Goal: Information Seeking & Learning: Find specific fact

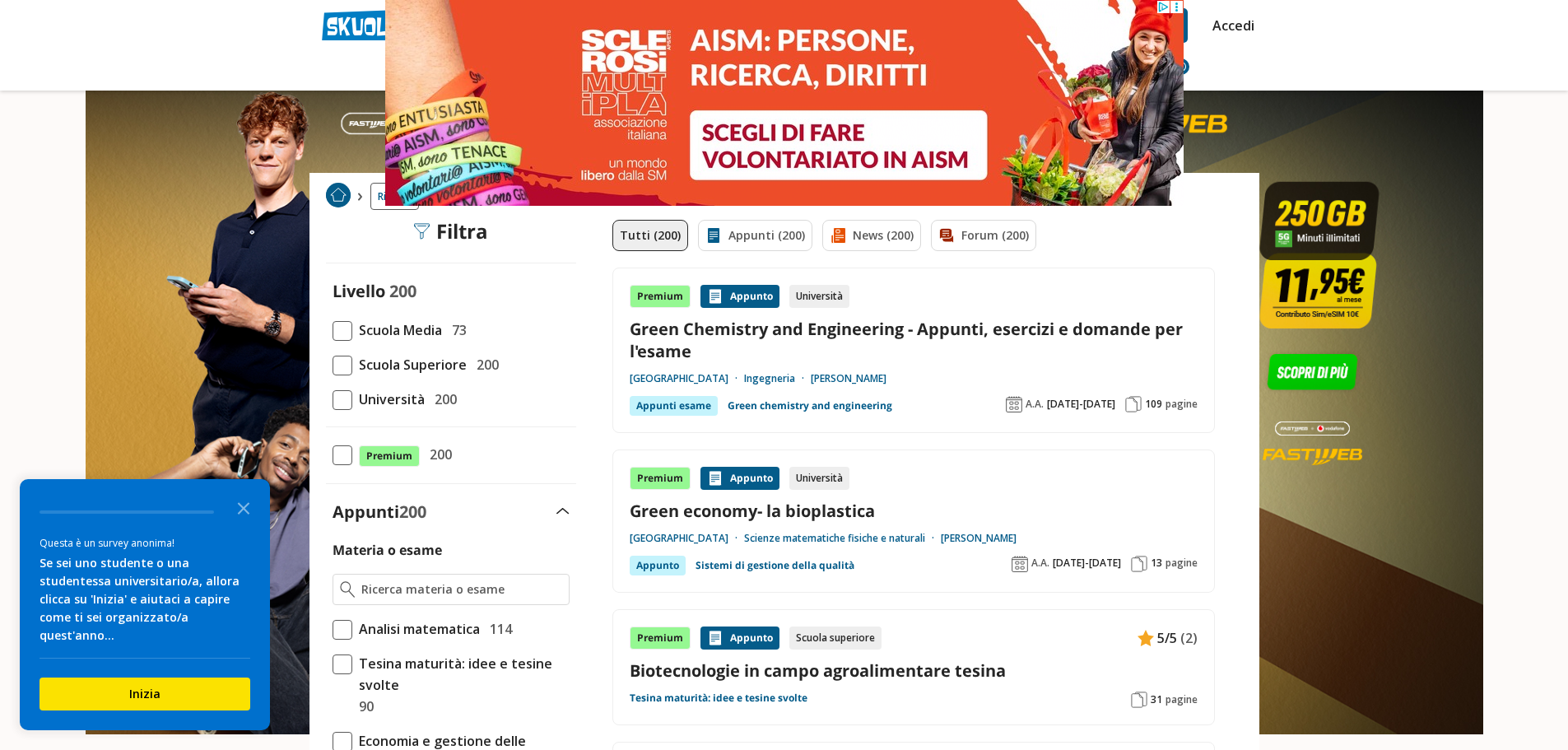
click at [342, 400] on span at bounding box center [342, 400] width 20 height 20
click at [332, 399] on input "Università 200" at bounding box center [332, 399] width 0 height 0
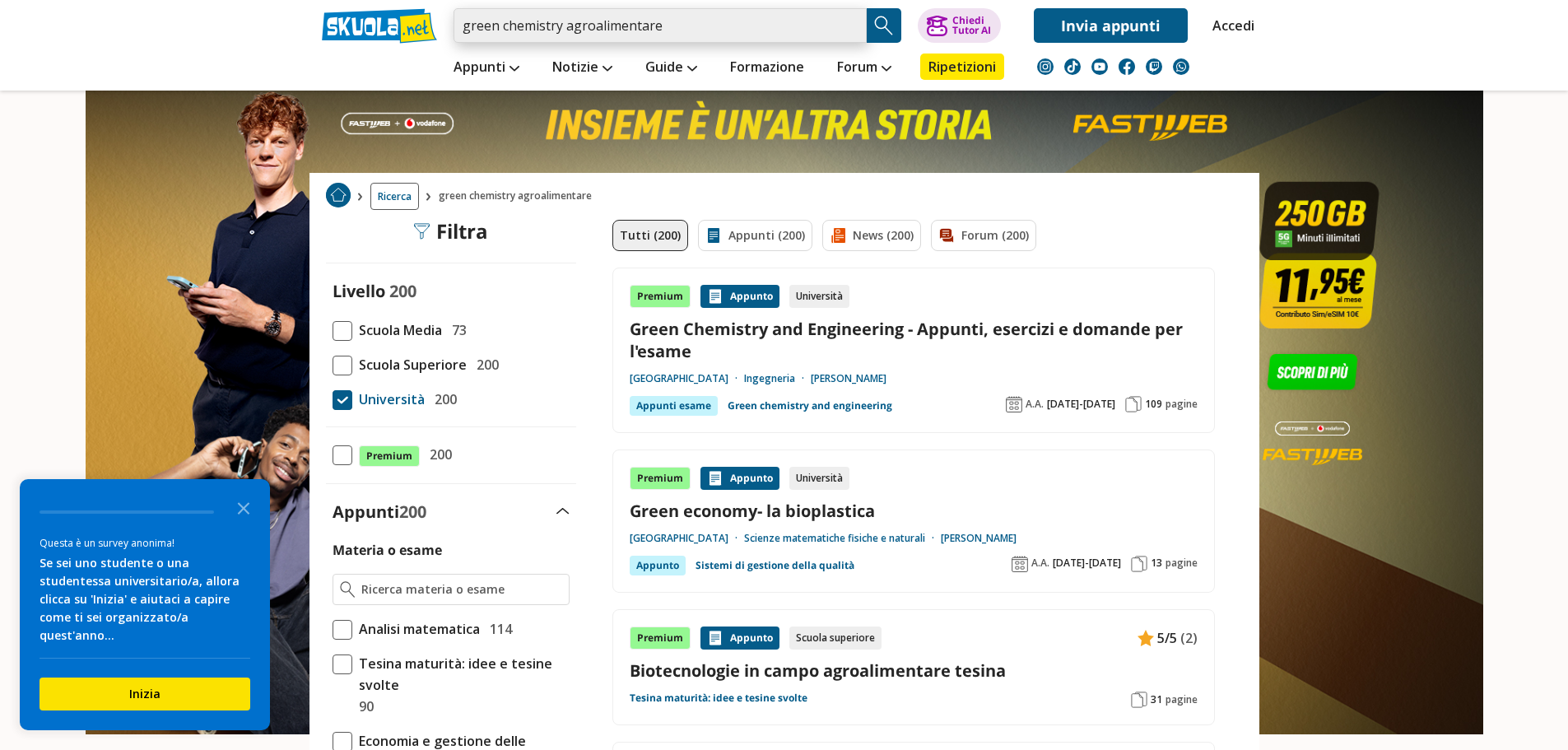
drag, startPoint x: 675, startPoint y: 30, endPoint x: 300, endPoint y: 29, distance: 375.0
click at [300, 29] on header "green chemistry agroalimentare Trova un tutor esperto su questo argomento Chied…" at bounding box center [784, 45] width 1568 height 90
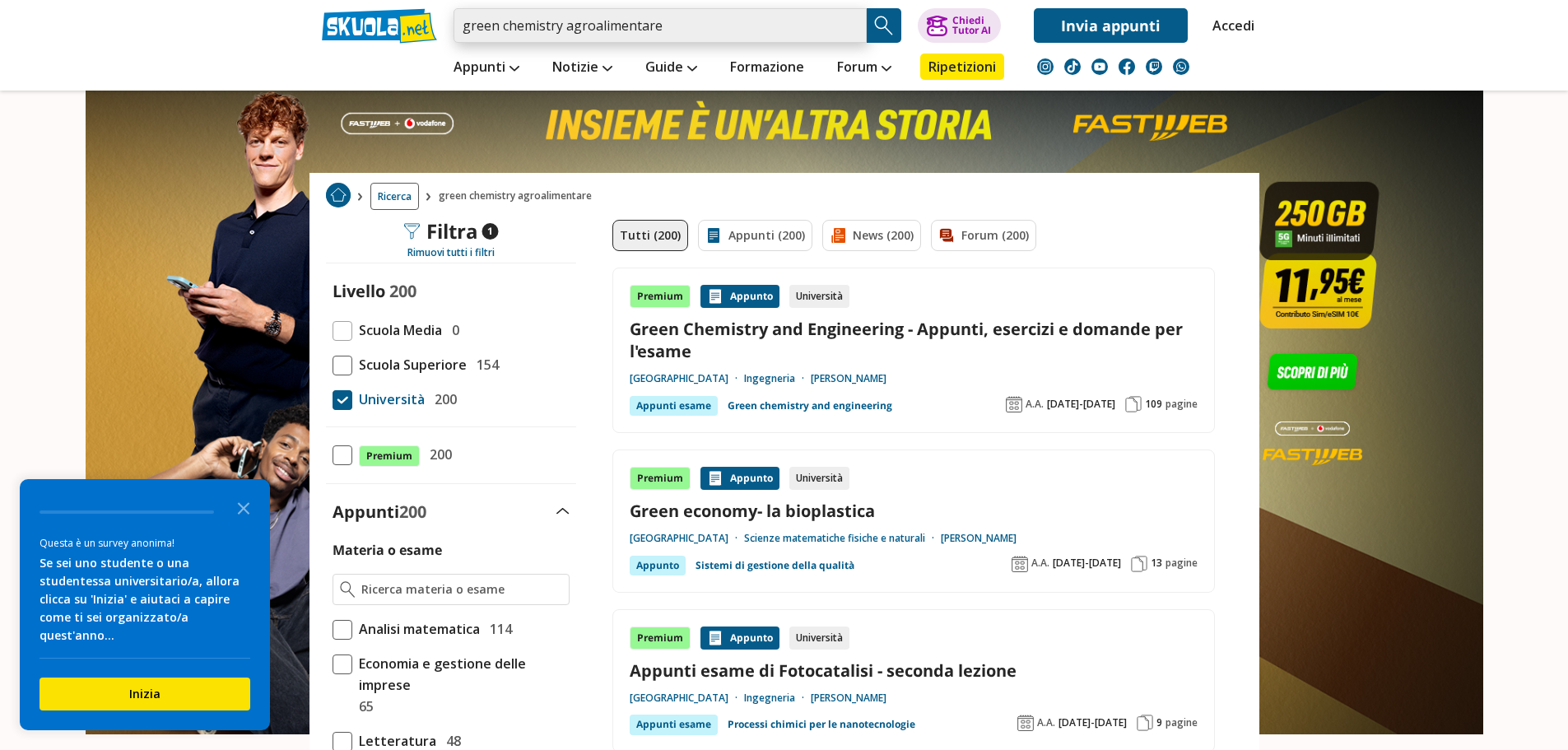
drag, startPoint x: 669, startPoint y: 28, endPoint x: 416, endPoint y: 12, distance: 253.5
click at [416, 12] on div "green chemistry agroalimentare Trova un tutor esperto su questo argomento Chied…" at bounding box center [784, 21] width 950 height 43
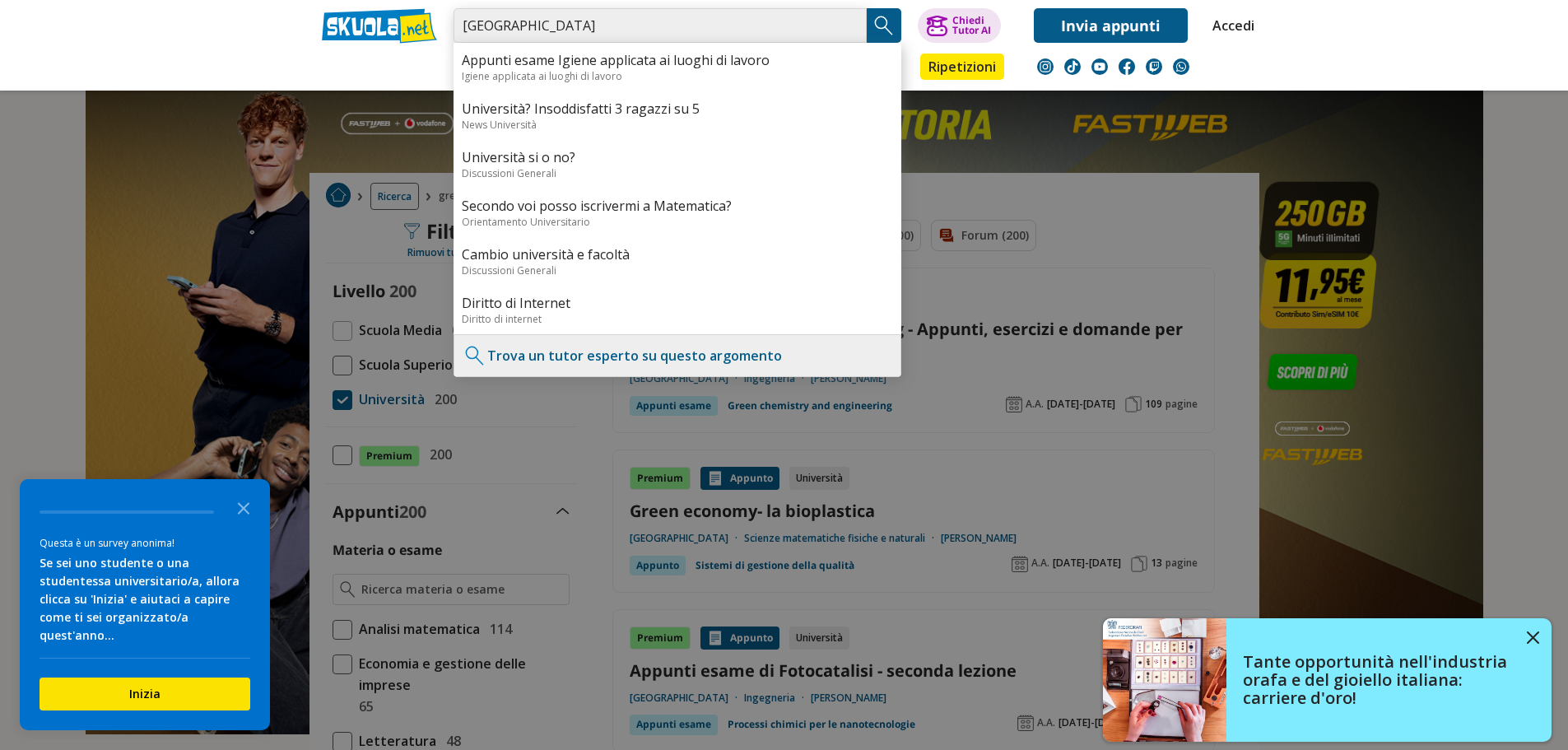
type input "[GEOGRAPHIC_DATA]"
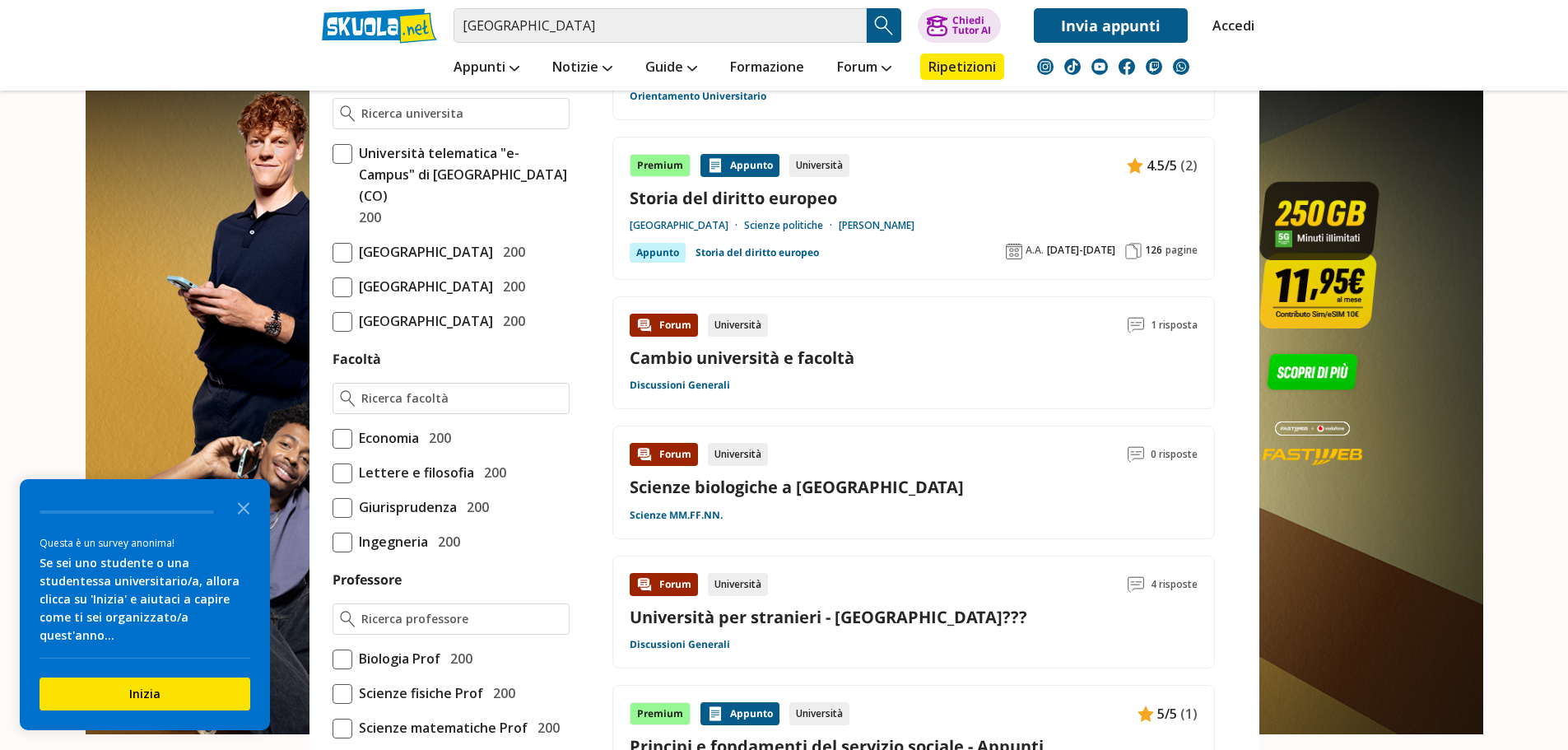
scroll to position [741, 0]
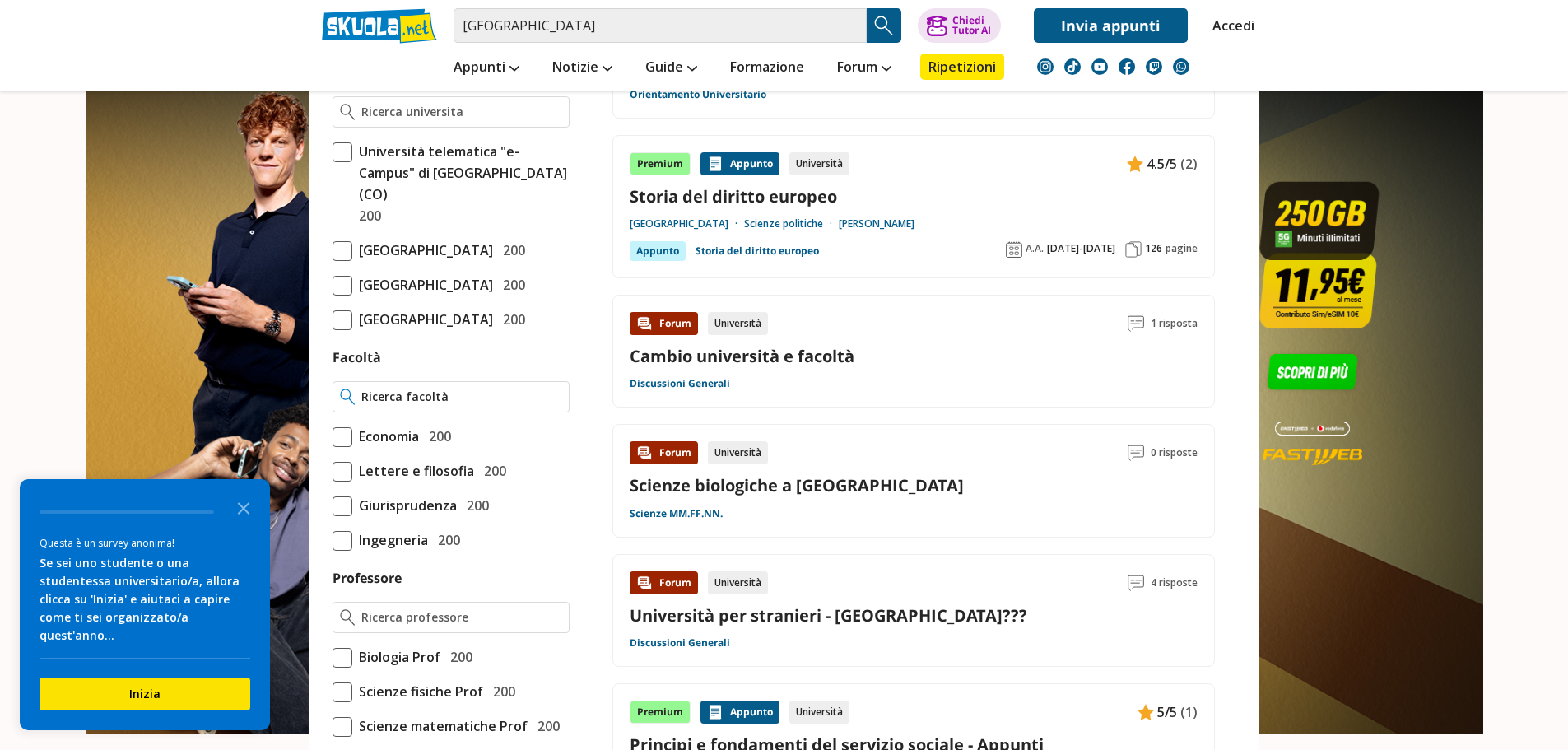
click at [420, 405] on input "Facoltà" at bounding box center [461, 397] width 200 height 17
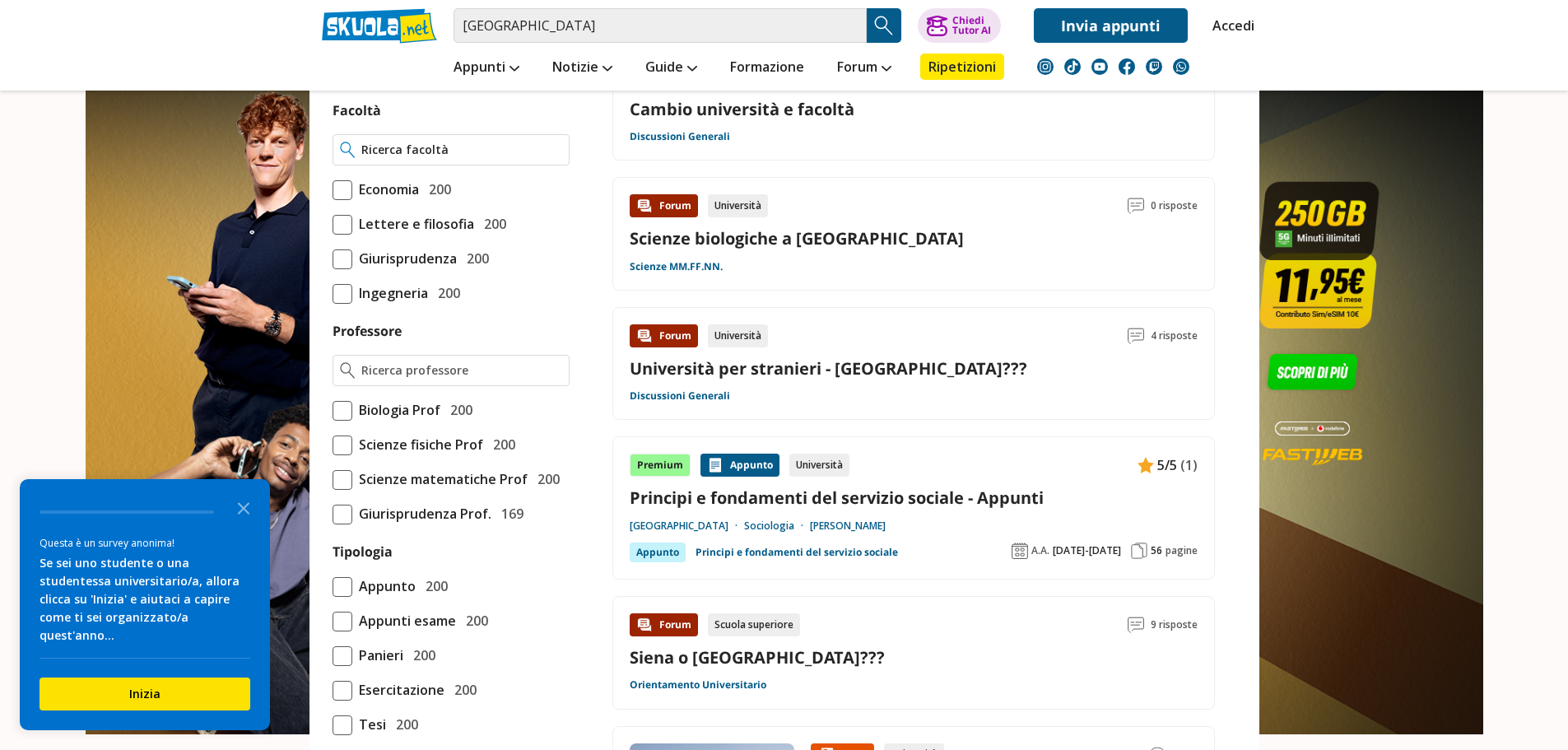
scroll to position [1152, 0]
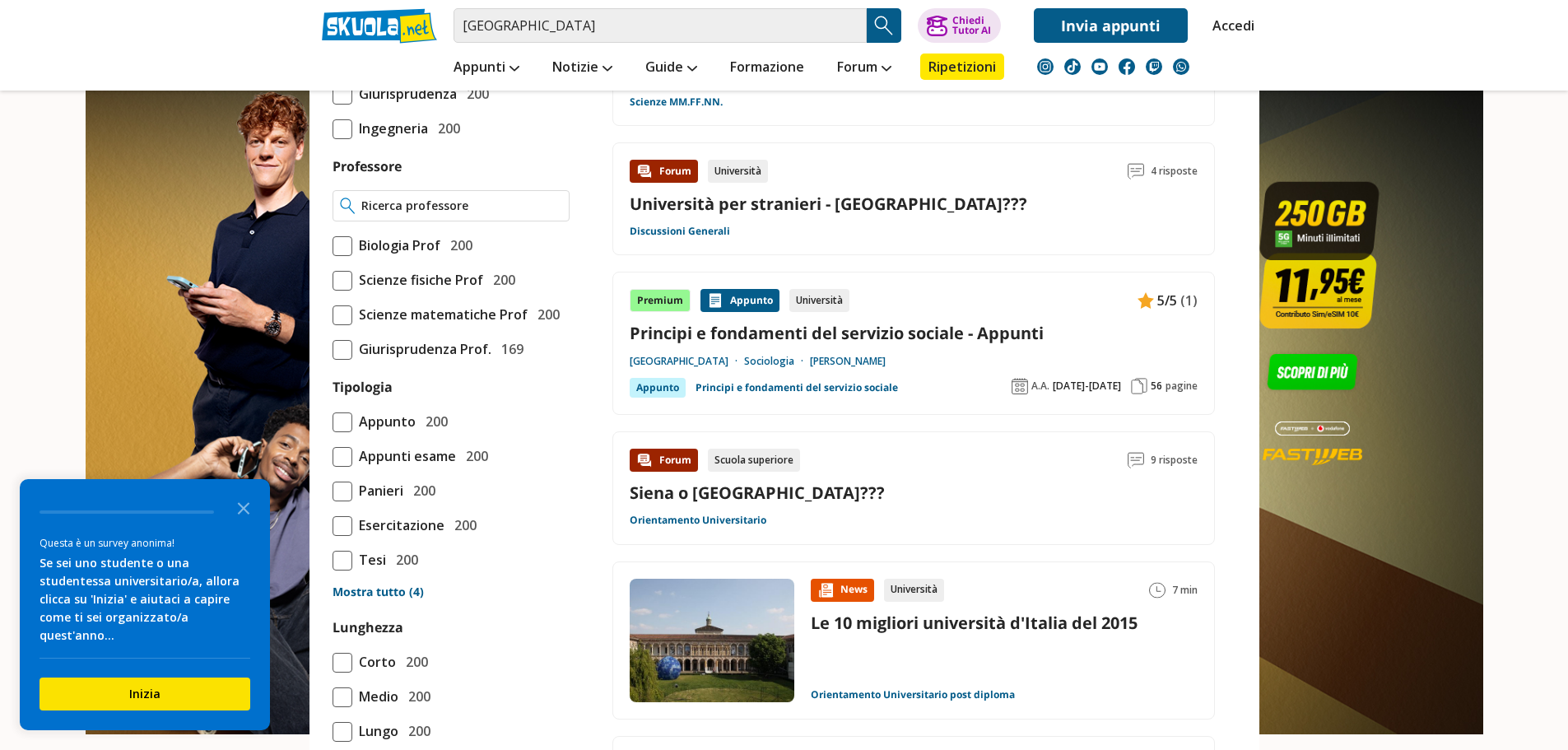
click at [447, 221] on div at bounding box center [451, 205] width 237 height 31
click at [442, 214] on input "Professore" at bounding box center [461, 206] width 200 height 17
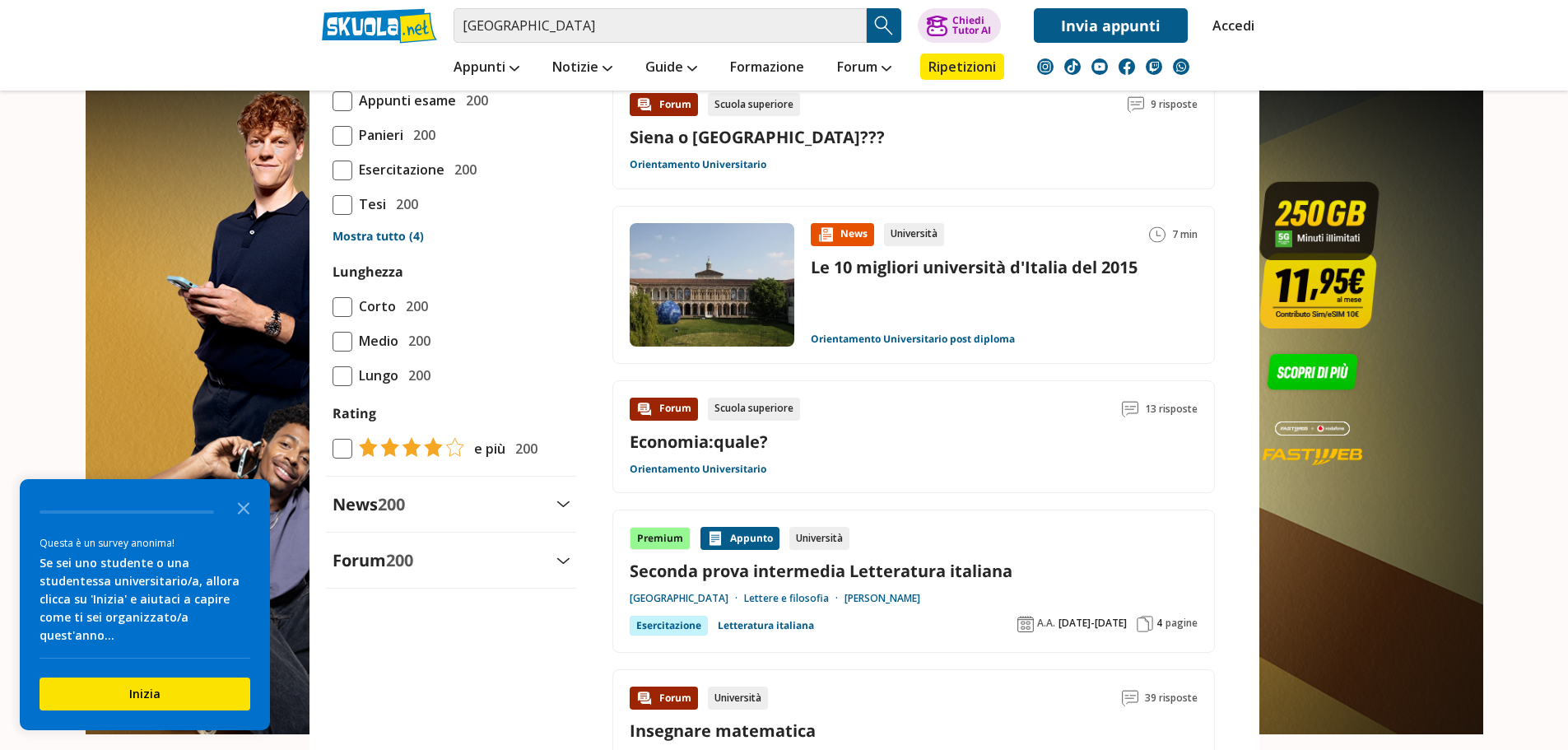
scroll to position [1646, 0]
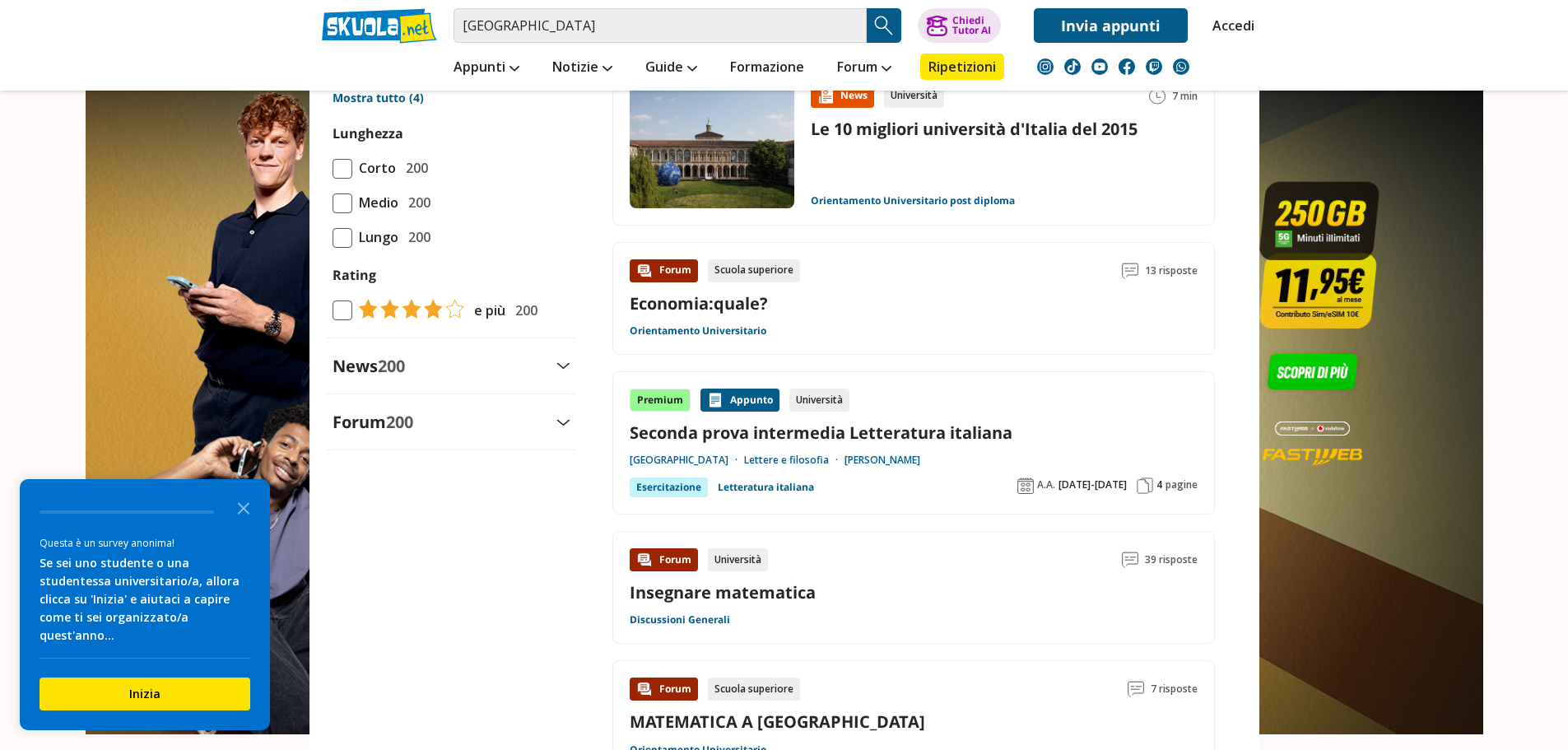
type input "[PERSON_NAME]"
click at [565, 377] on div "News 200" at bounding box center [451, 365] width 250 height 23
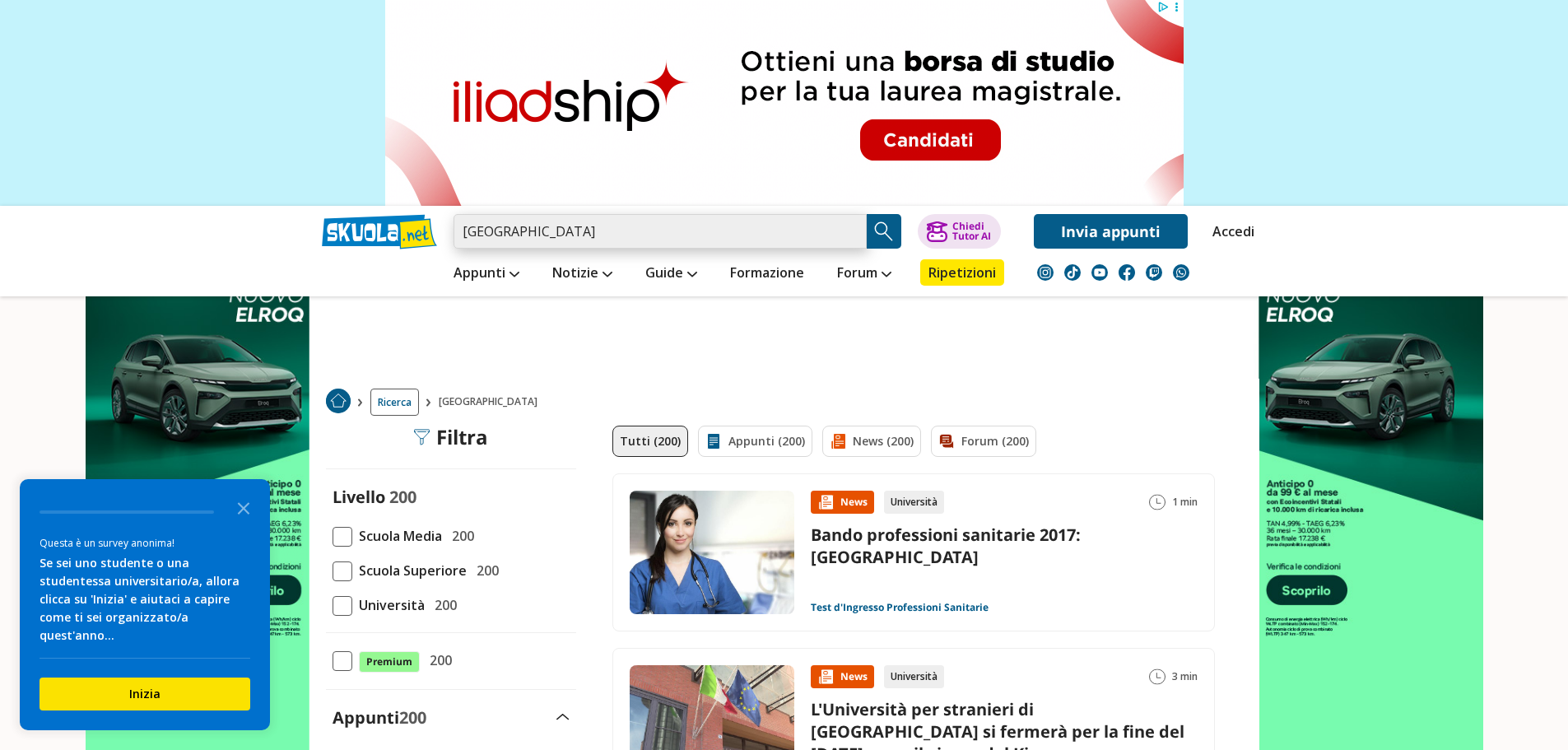
click at [582, 222] on input "[GEOGRAPHIC_DATA]" at bounding box center [659, 230] width 413 height 34
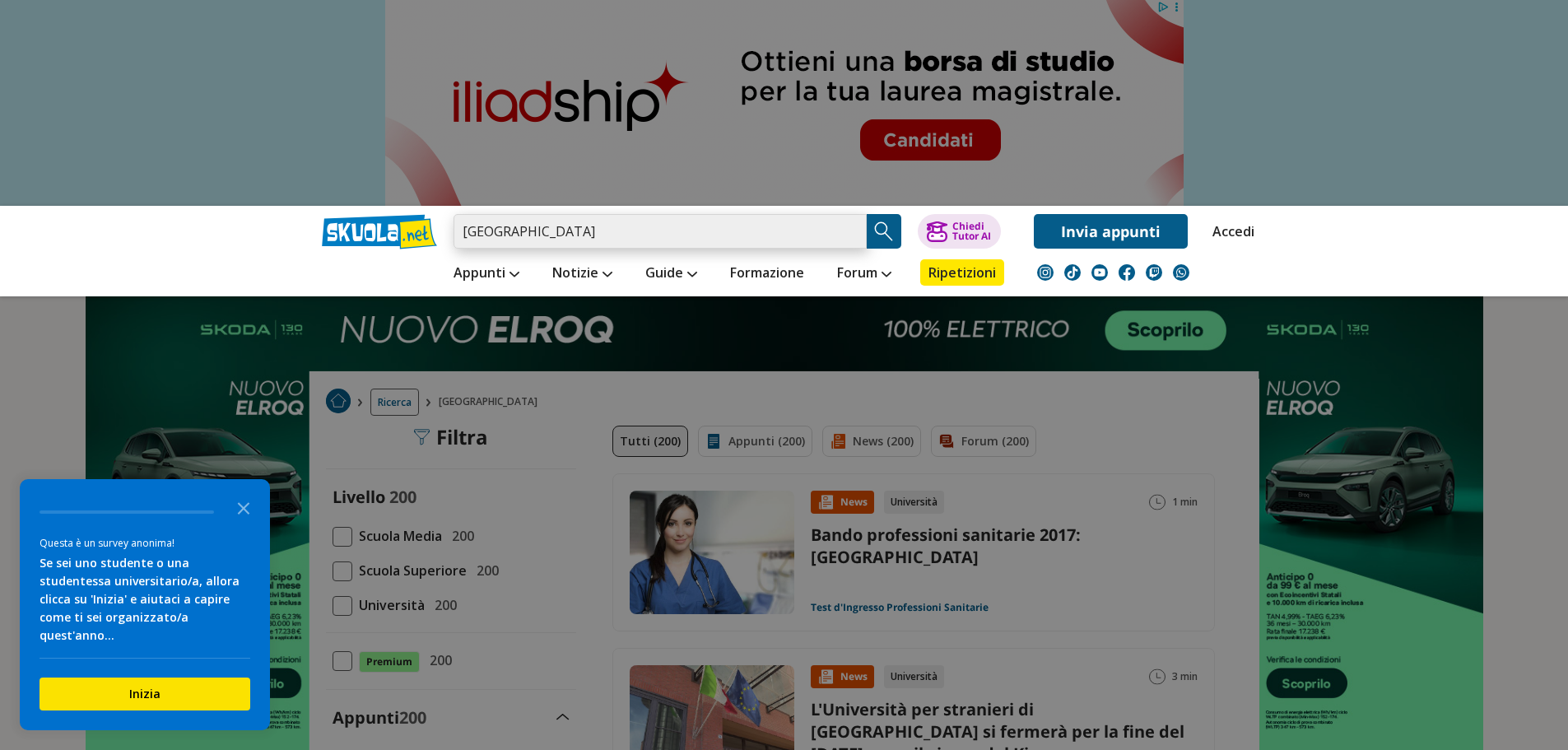
drag, startPoint x: 582, startPoint y: 230, endPoint x: 405, endPoint y: 201, distance: 179.4
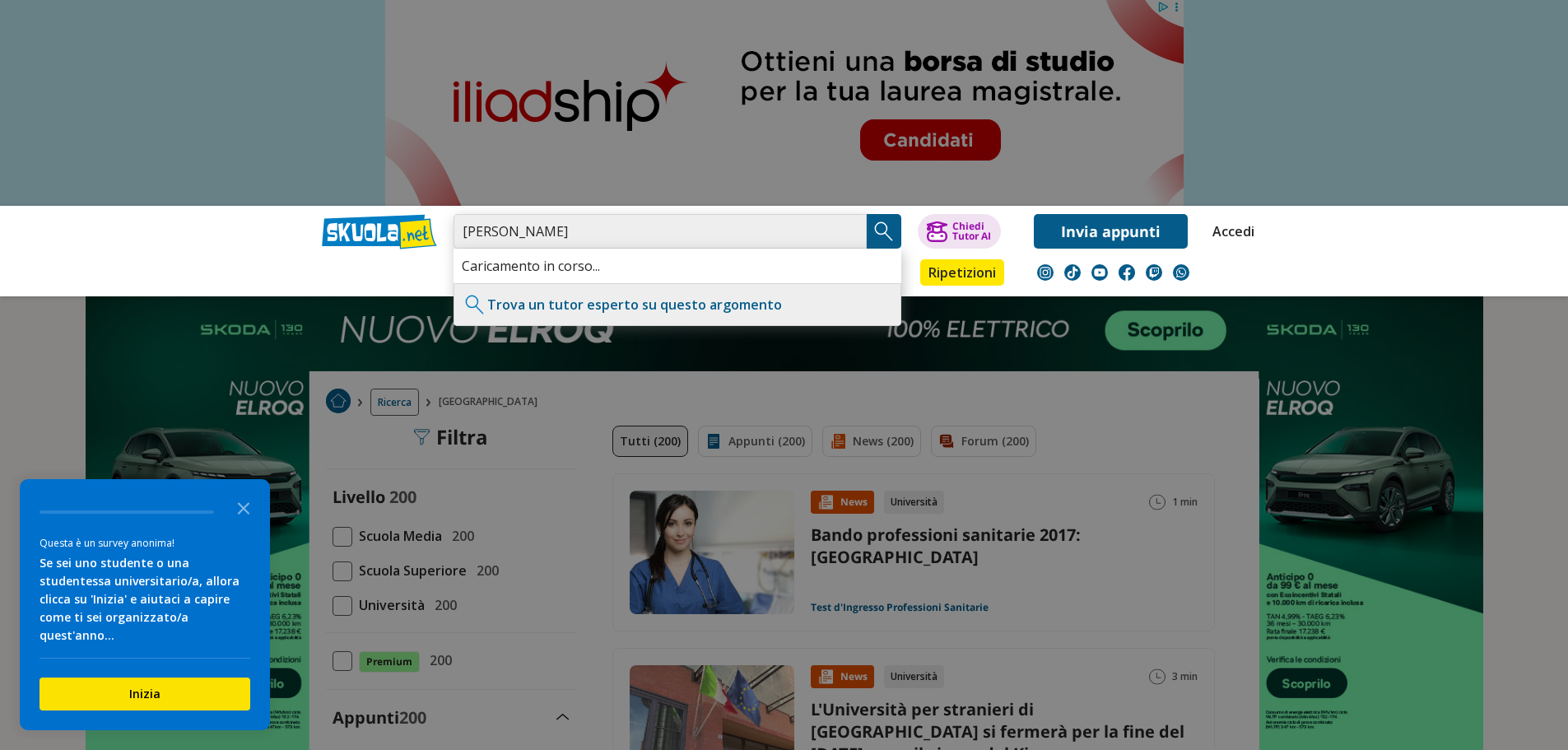
type input "[PERSON_NAME]"
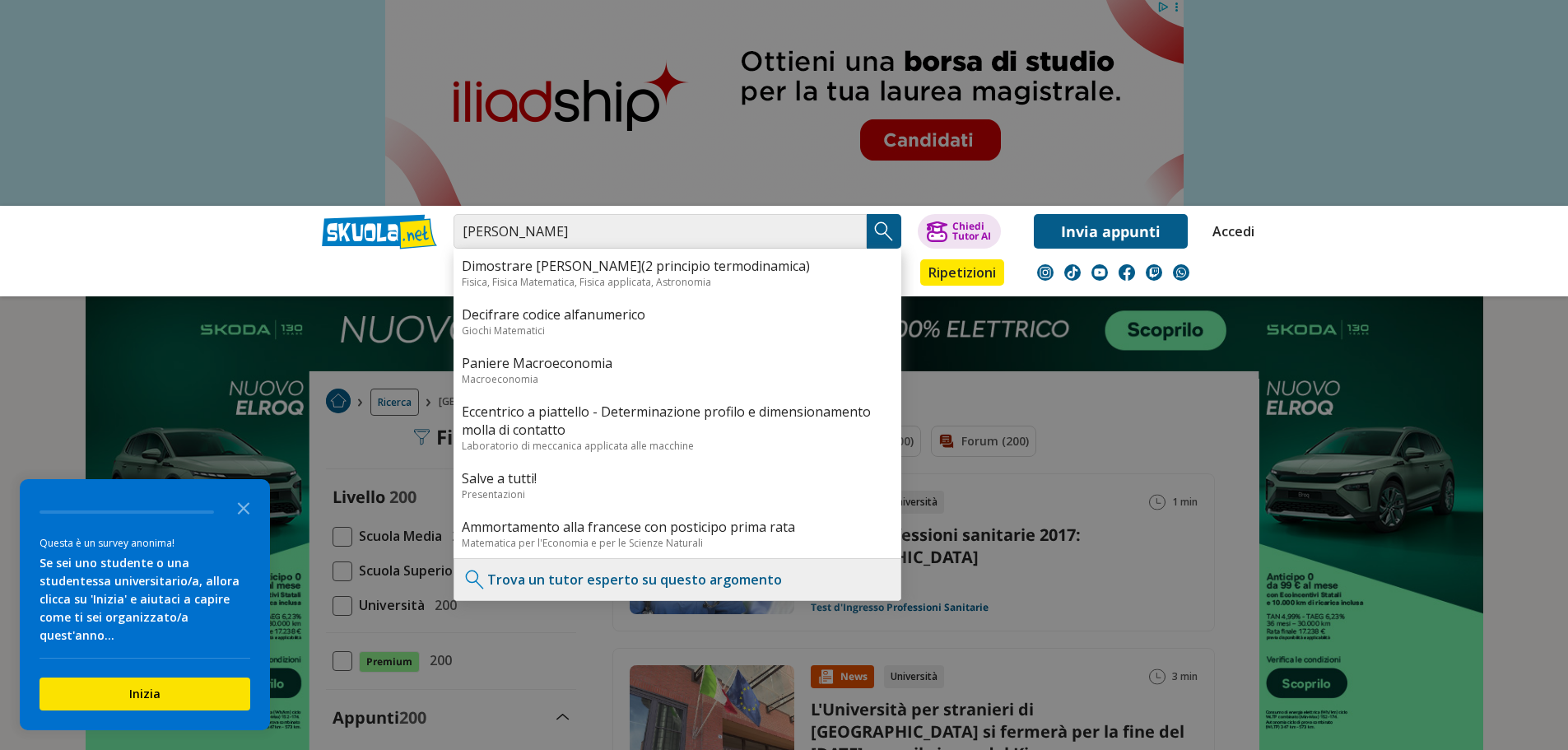
click at [881, 237] on img "Search Button" at bounding box center [884, 231] width 25 height 25
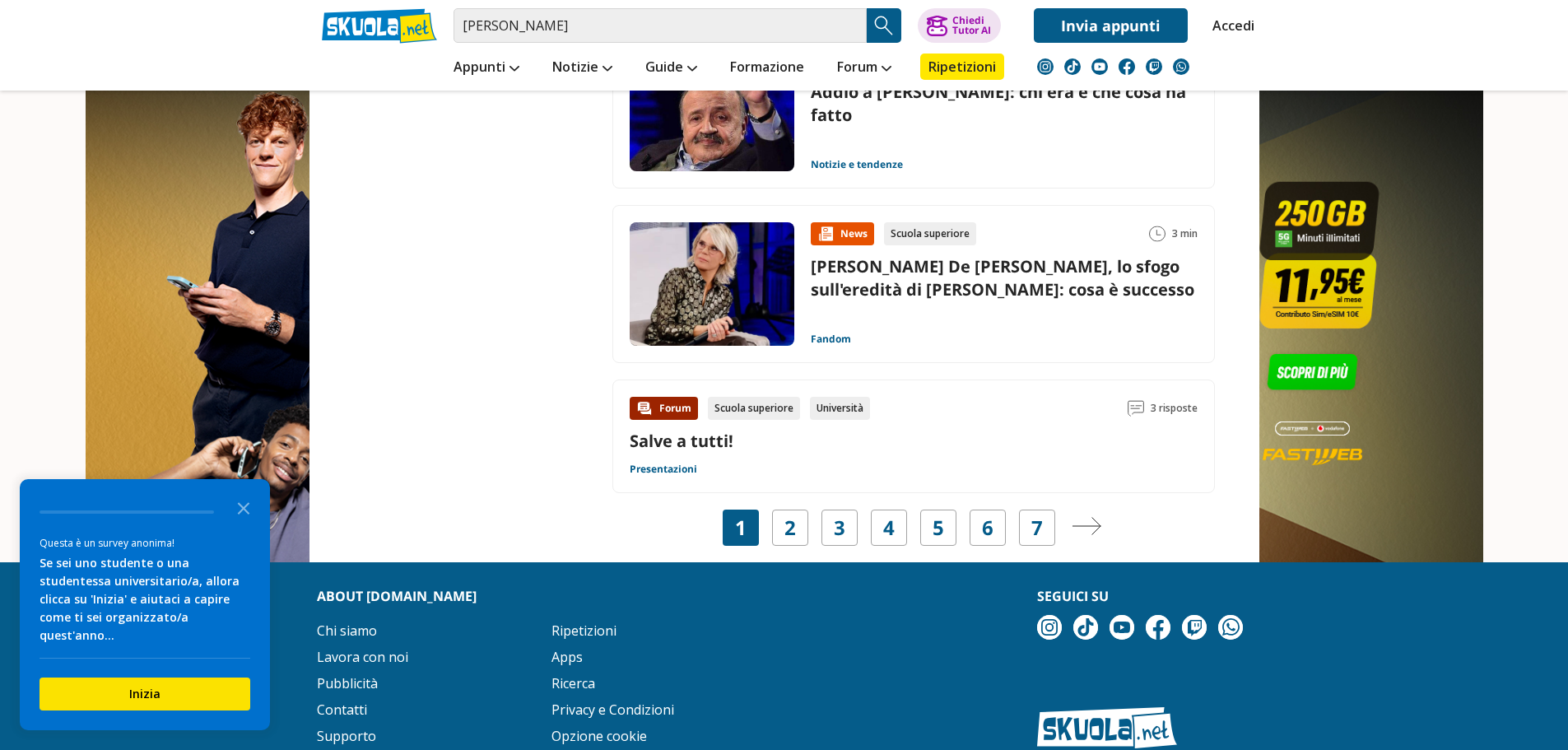
scroll to position [2633, 0]
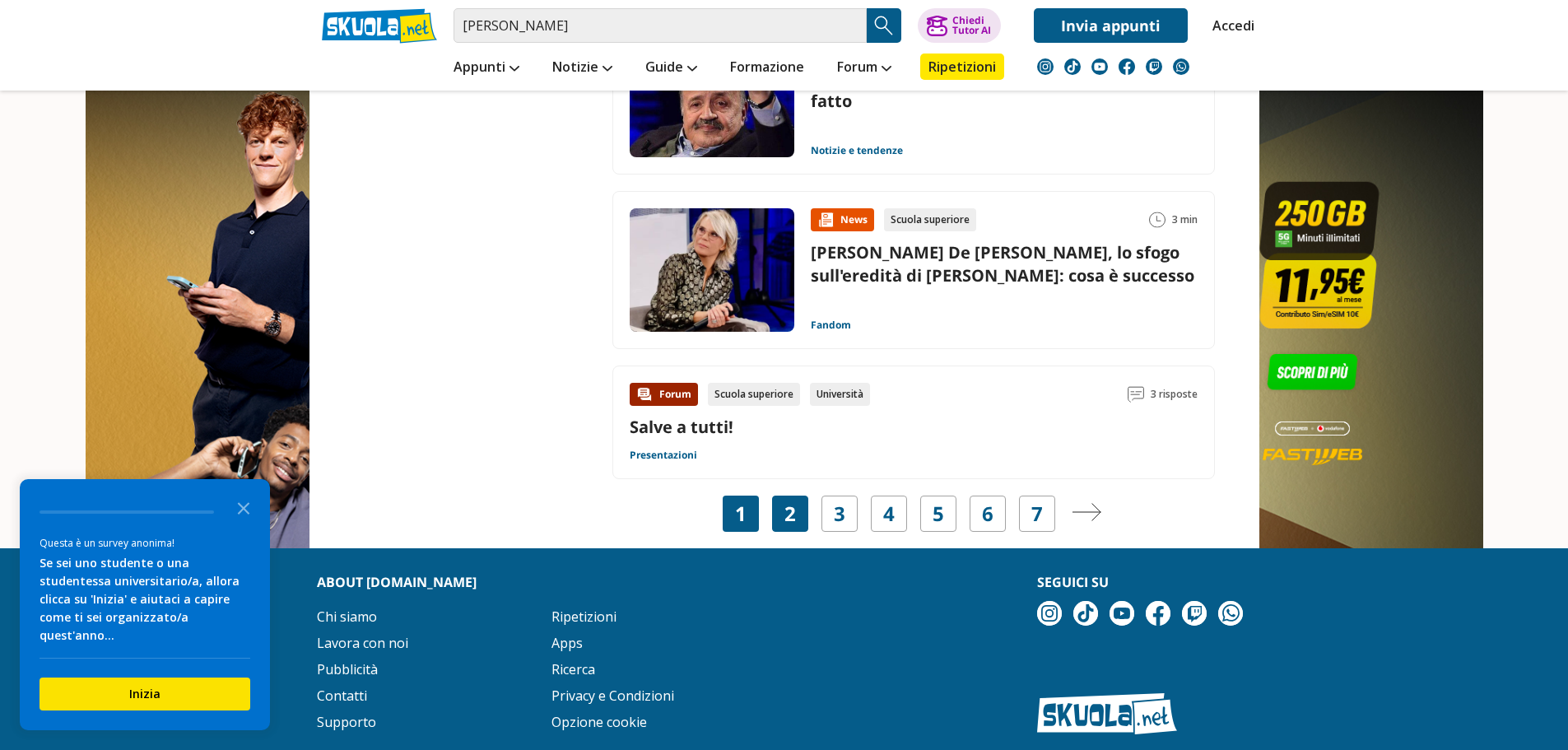
click at [781, 511] on div "2" at bounding box center [789, 513] width 36 height 36
